Goal: Navigation & Orientation: Find specific page/section

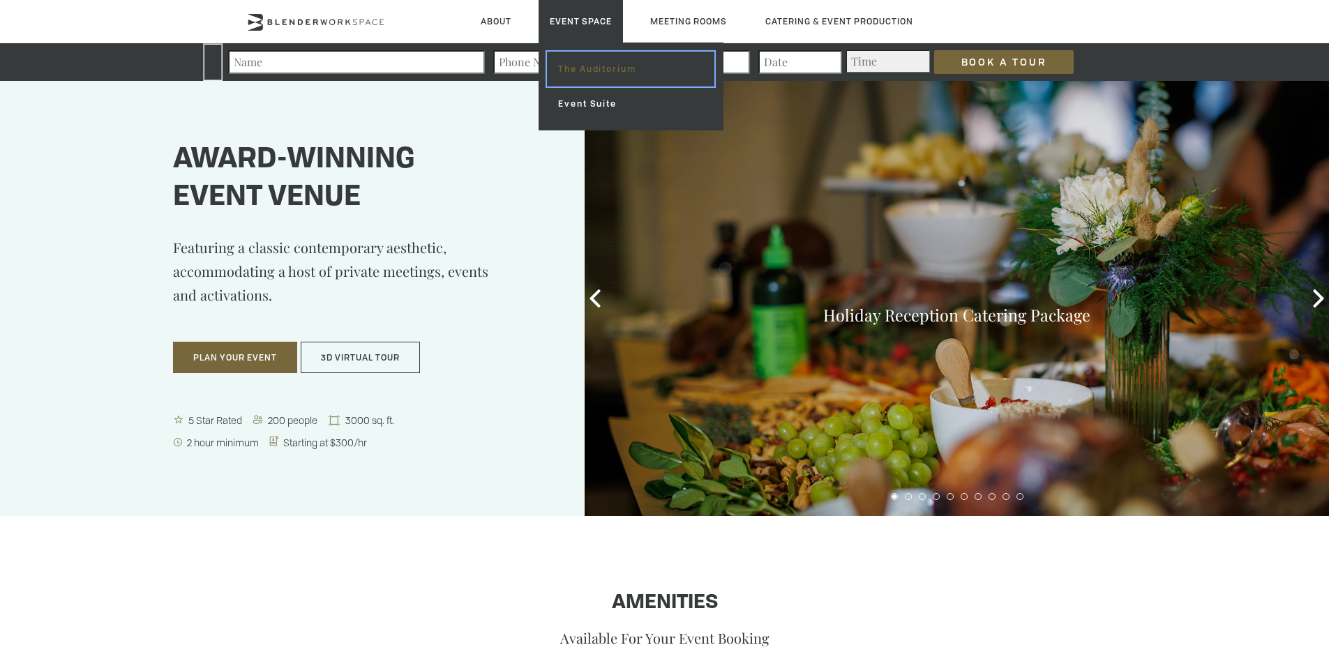
click at [583, 66] on link "The Auditorium" at bounding box center [630, 69] width 167 height 35
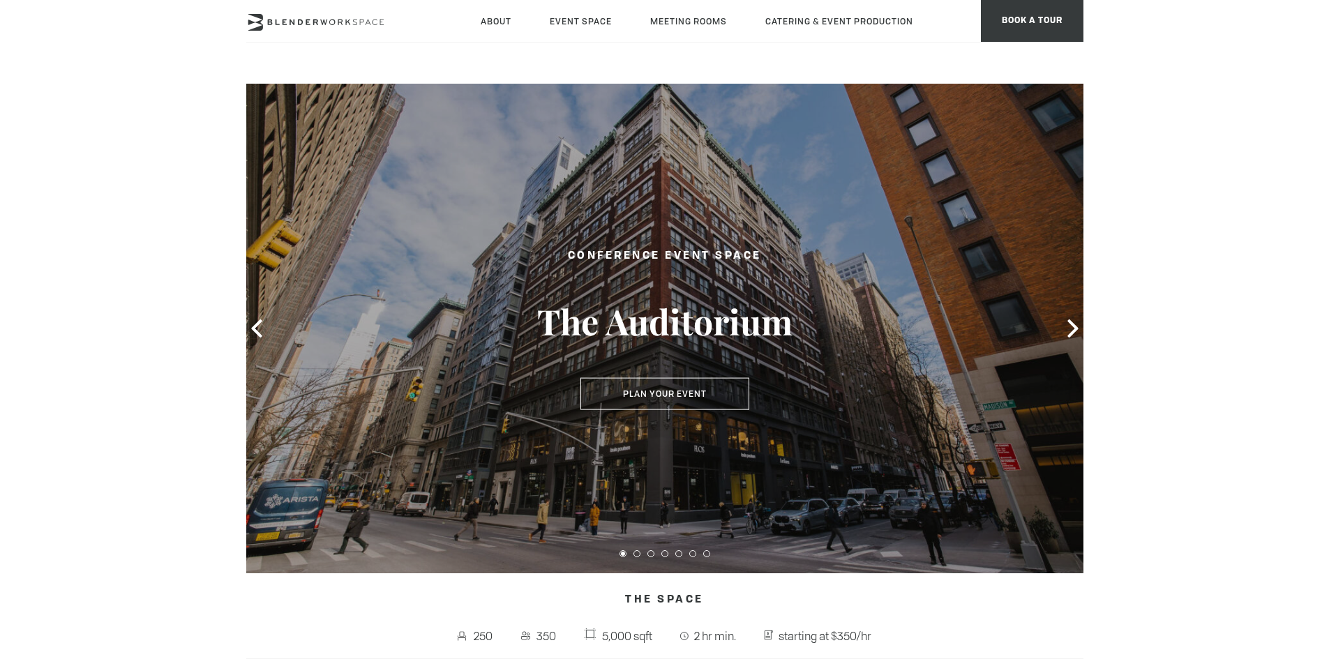
scroll to position [70, 0]
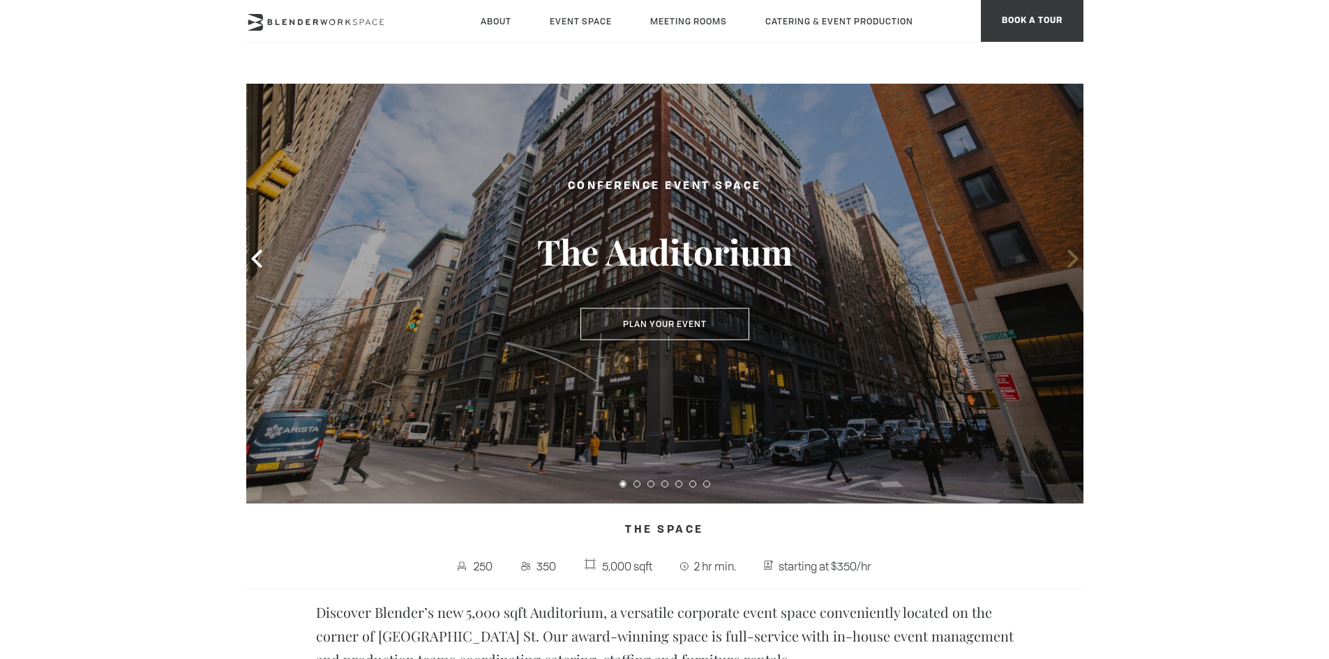
click at [1071, 264] on icon at bounding box center [1072, 259] width 10 height 18
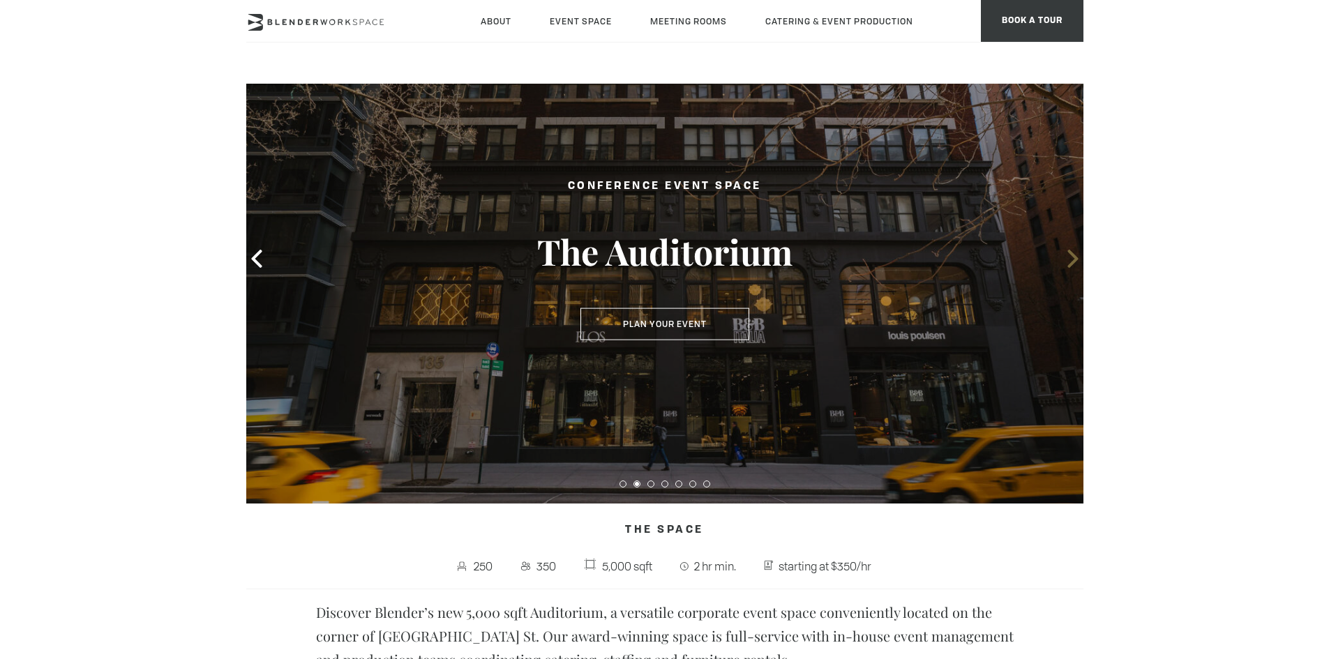
click at [1071, 264] on icon at bounding box center [1072, 259] width 10 height 18
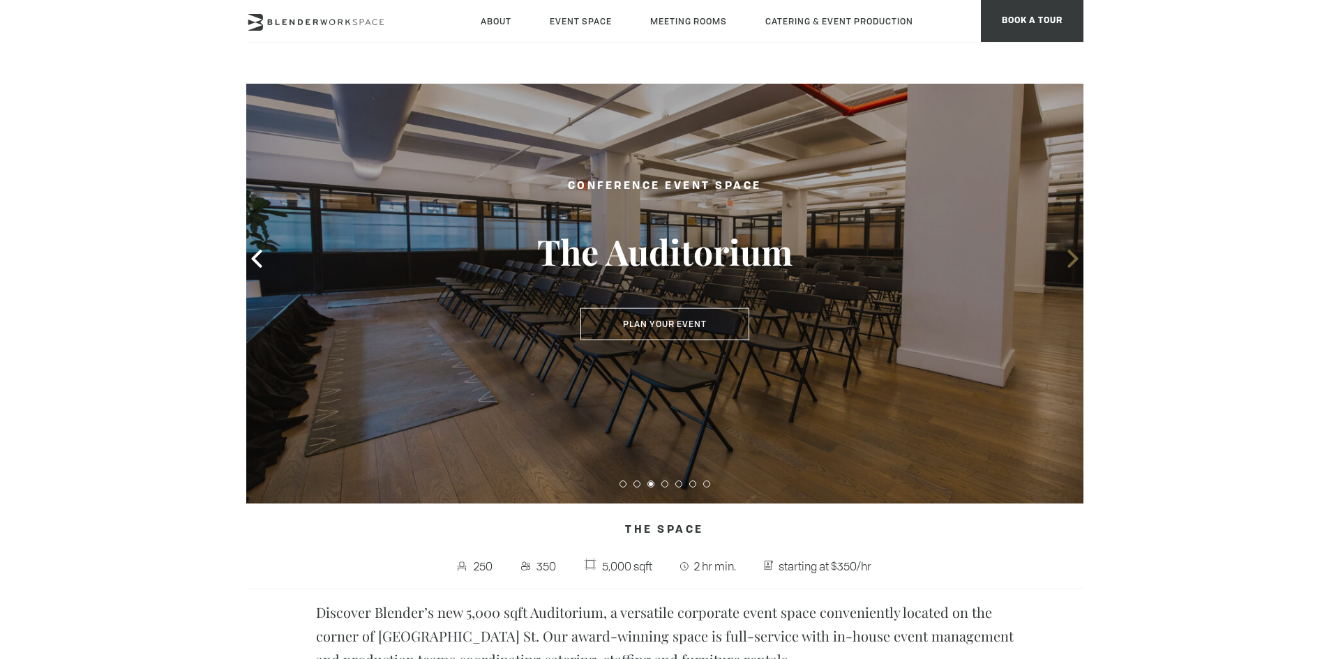
click at [1071, 264] on icon at bounding box center [1072, 259] width 10 height 18
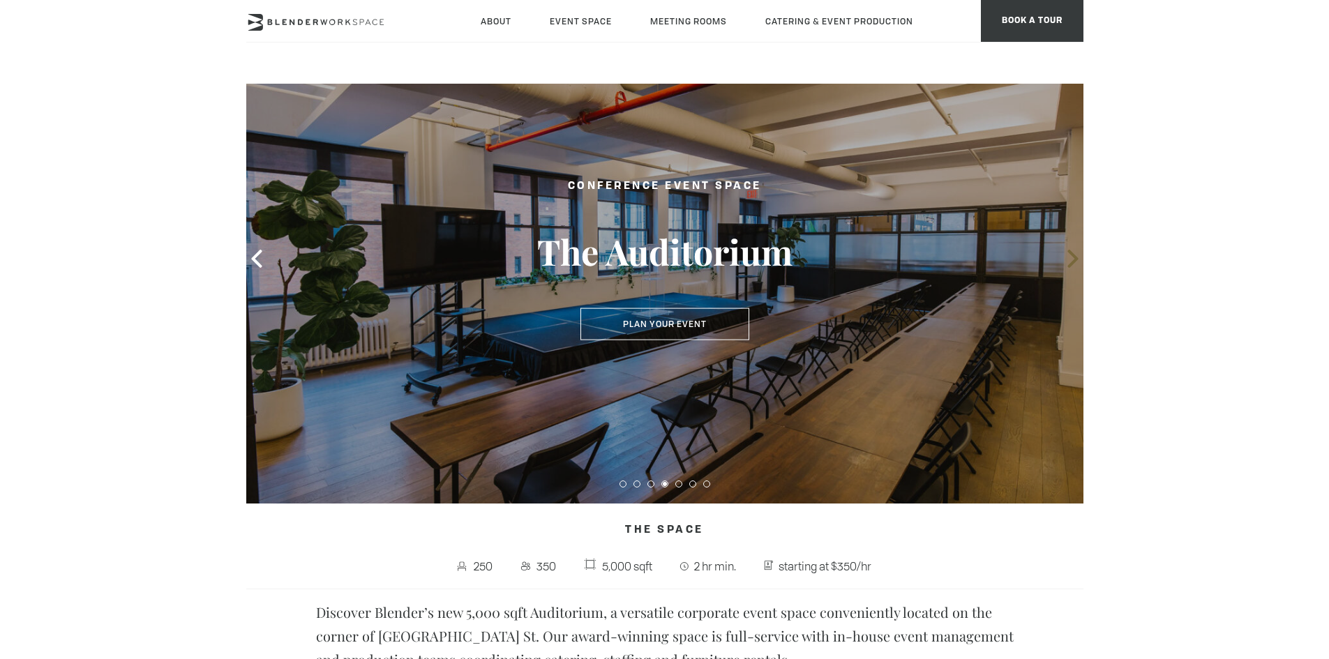
click at [1071, 264] on icon at bounding box center [1072, 259] width 10 height 18
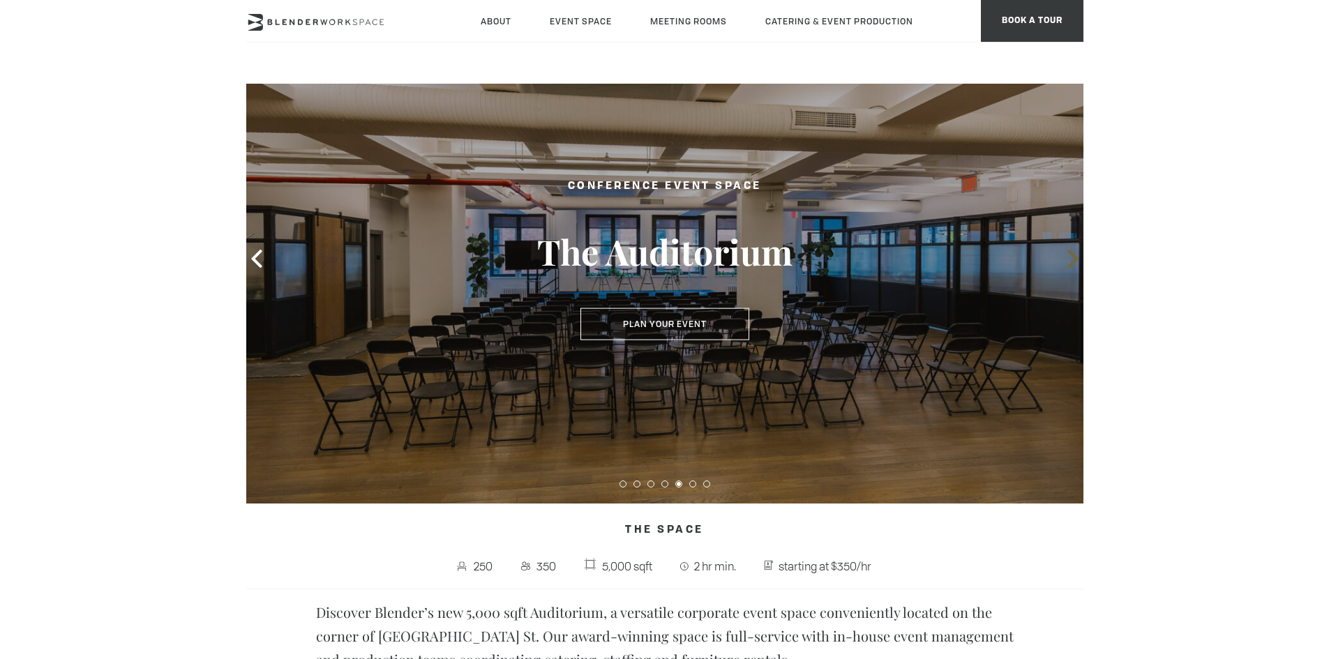
click at [1071, 264] on icon at bounding box center [1072, 259] width 10 height 18
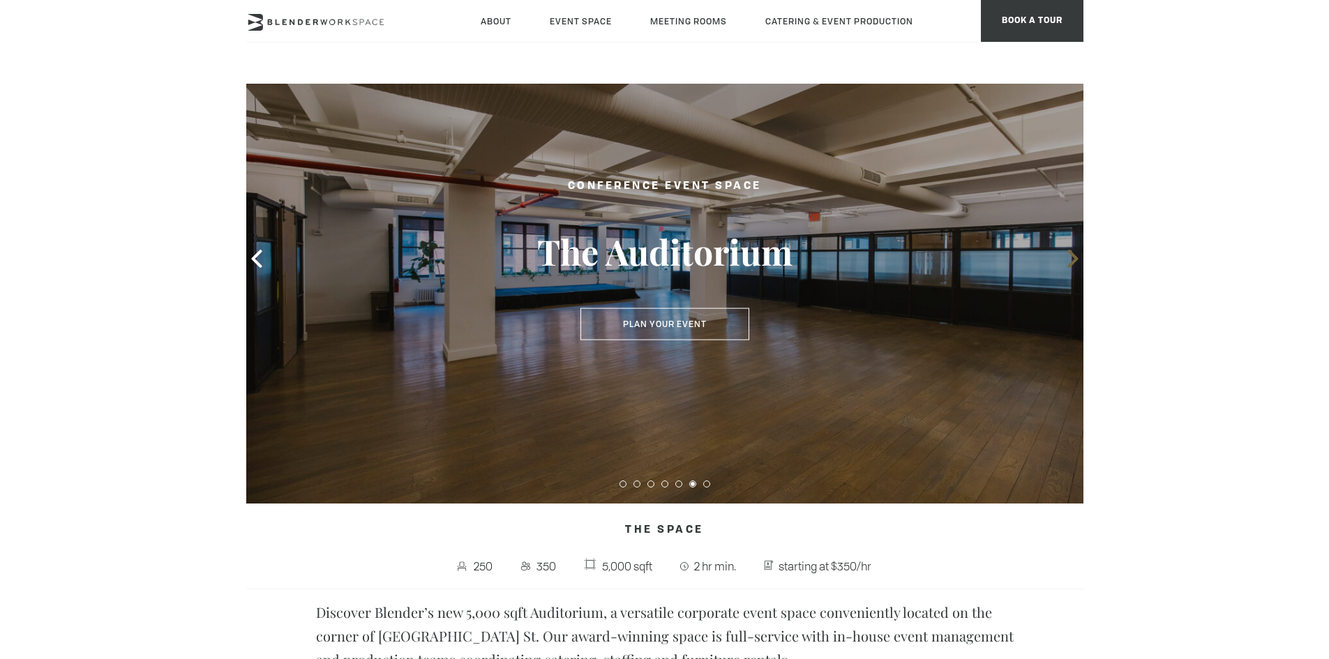
click at [1071, 264] on icon at bounding box center [1072, 259] width 10 height 18
